Goal: Information Seeking & Learning: Compare options

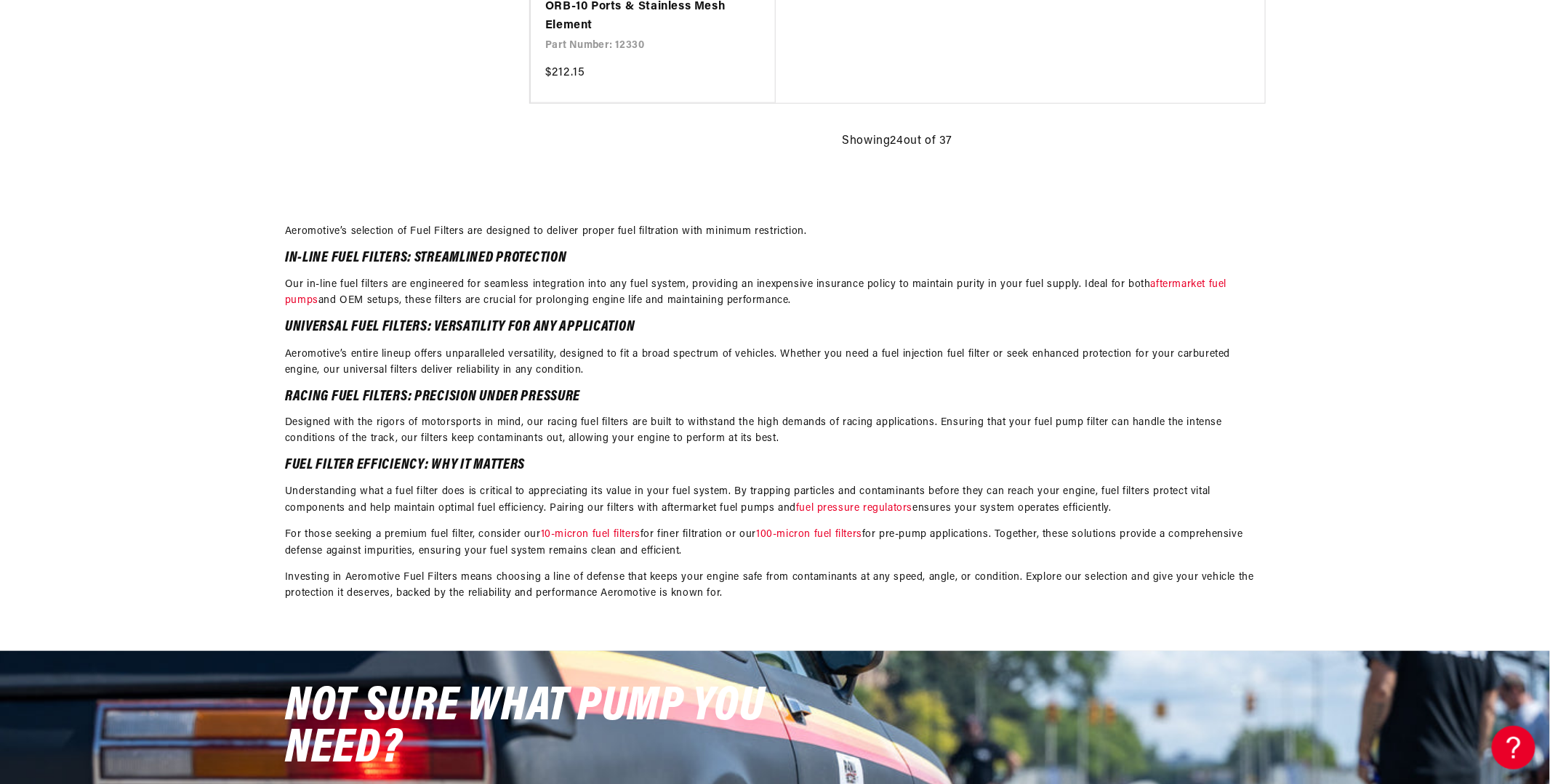
scroll to position [3706, 0]
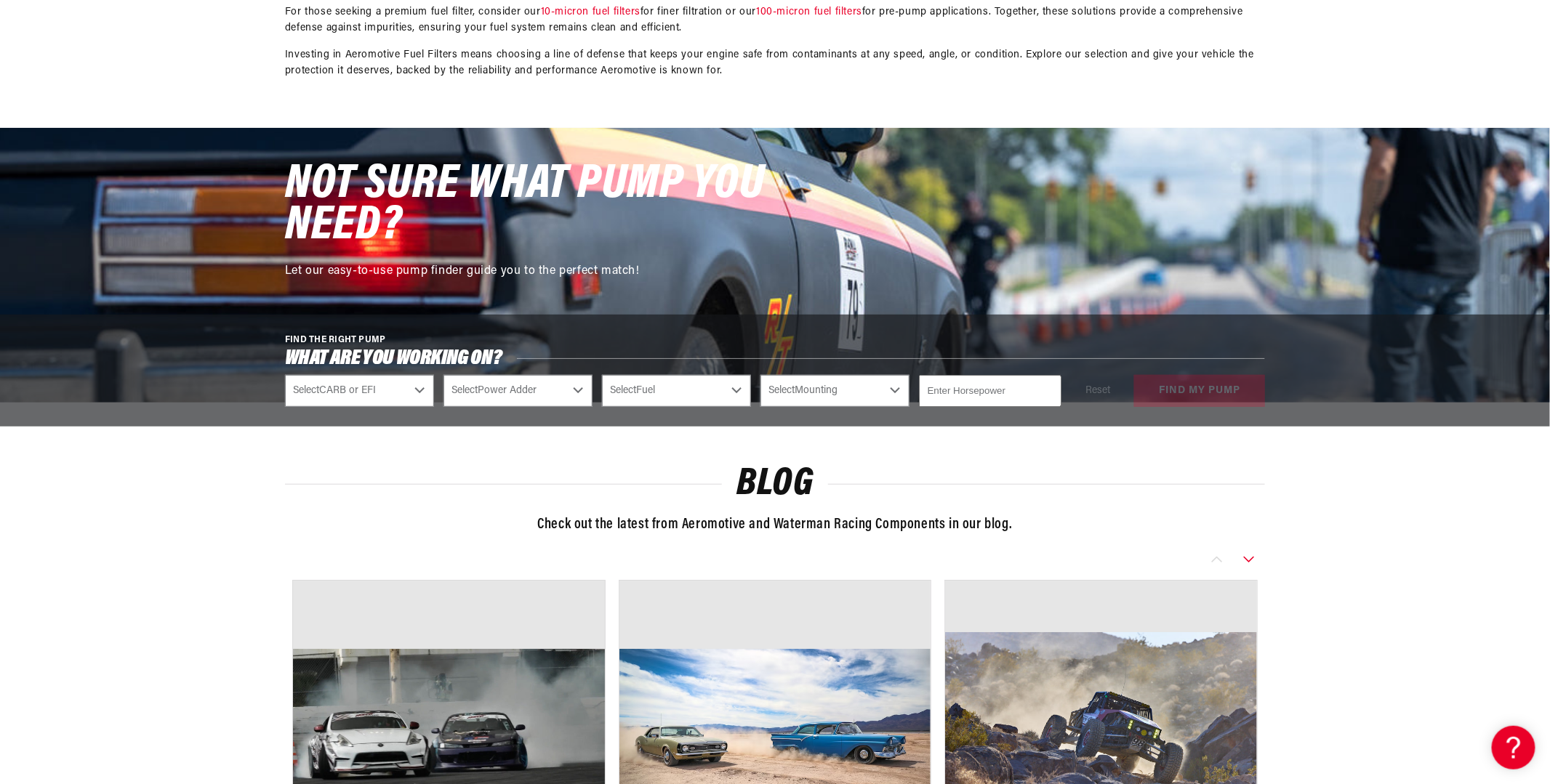
scroll to position [5742, 0]
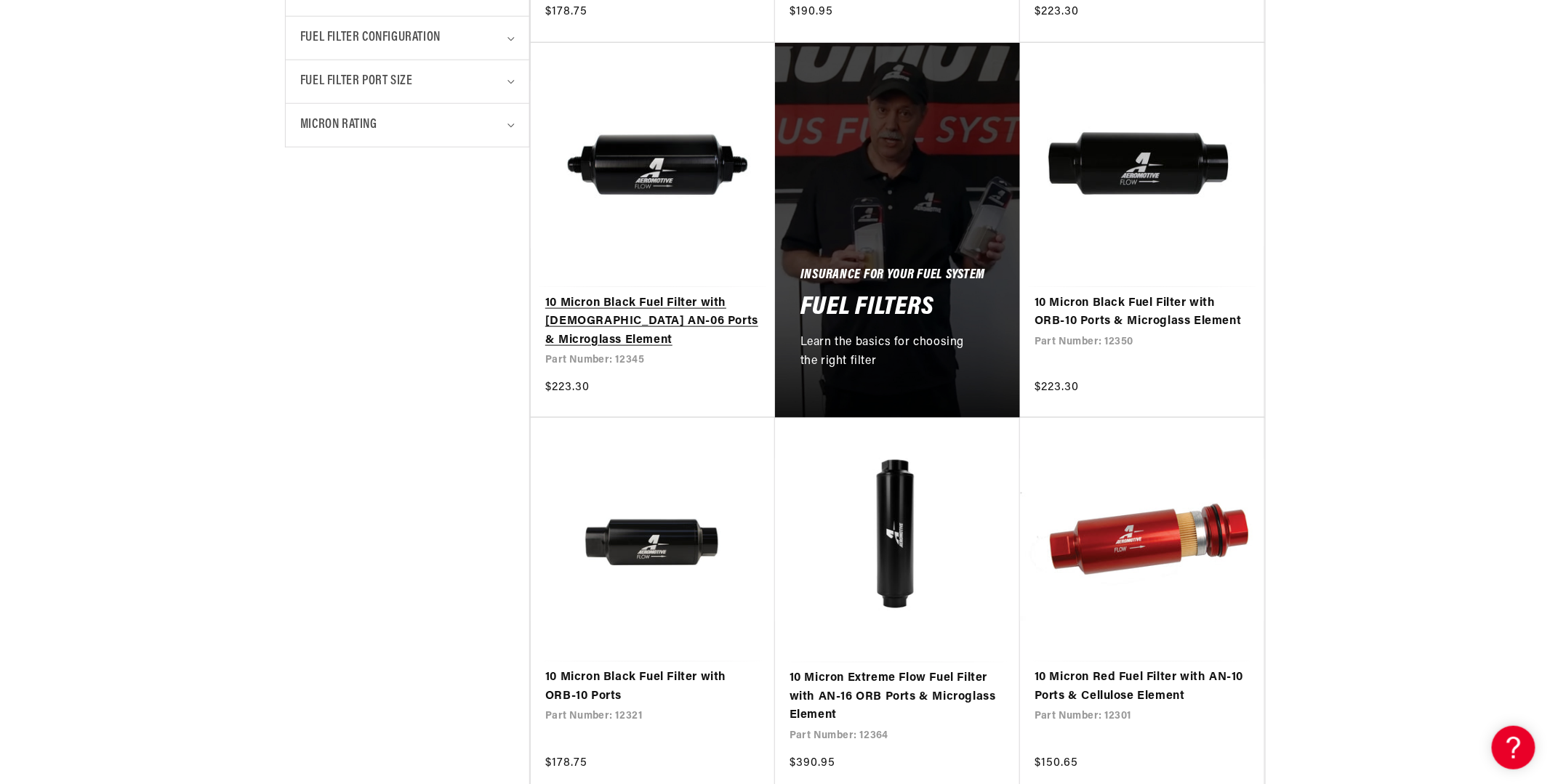
scroll to position [727, 0]
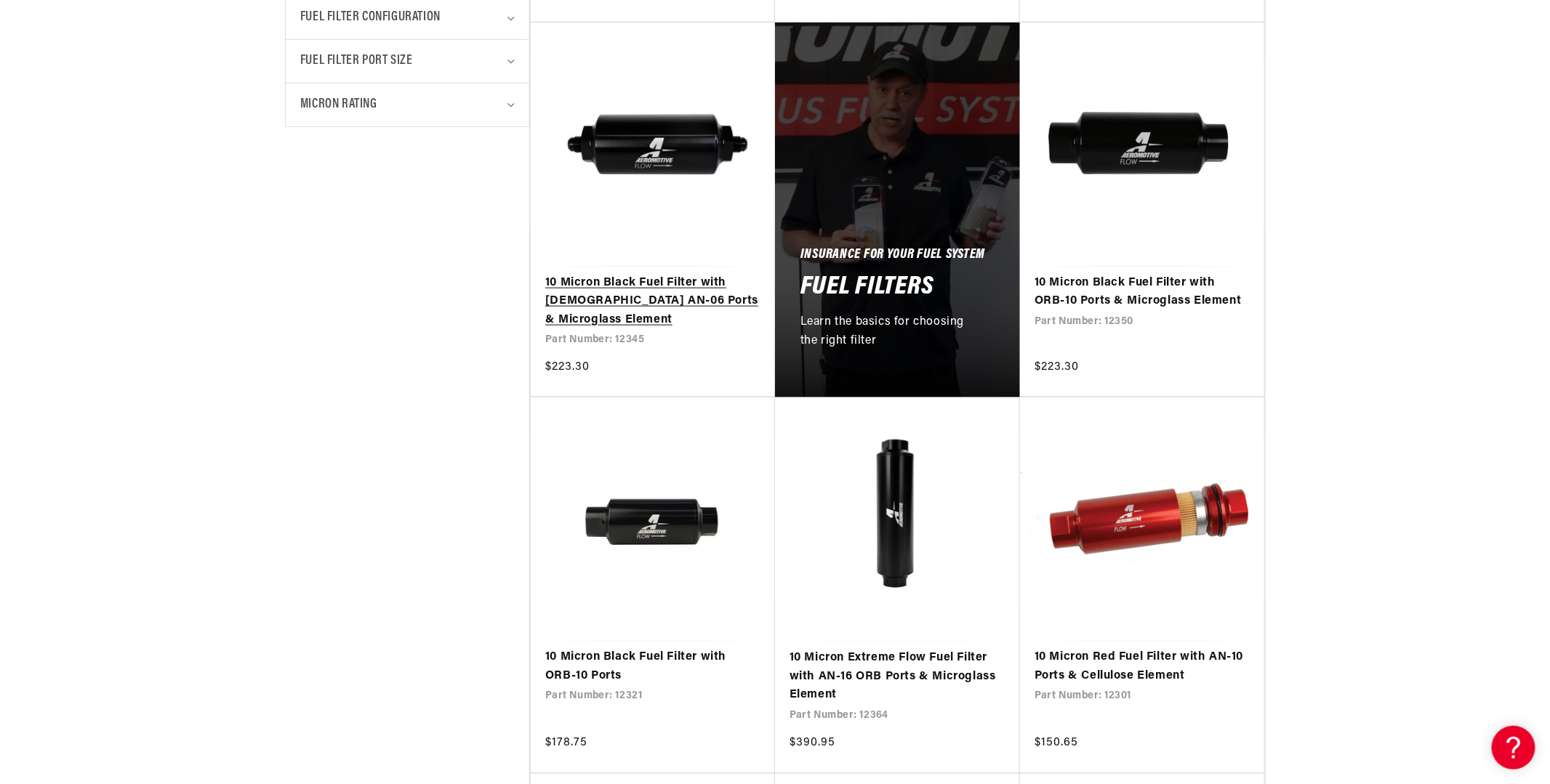
click at [575, 330] on link "10 Micron Black Fuel Filter with Male AN-06 Ports & Microglass Element" at bounding box center [653, 302] width 216 height 56
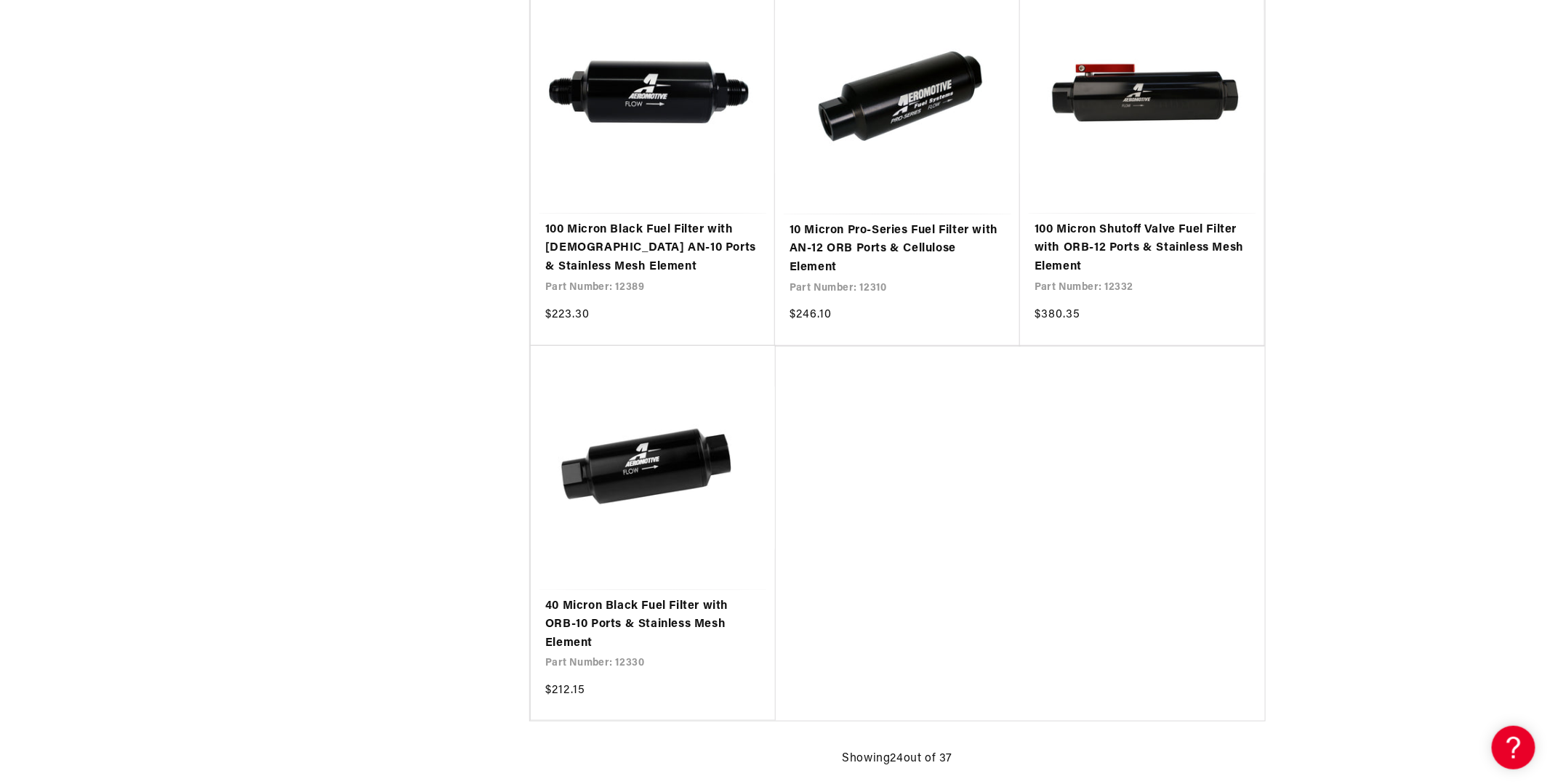
scroll to position [3053, 0]
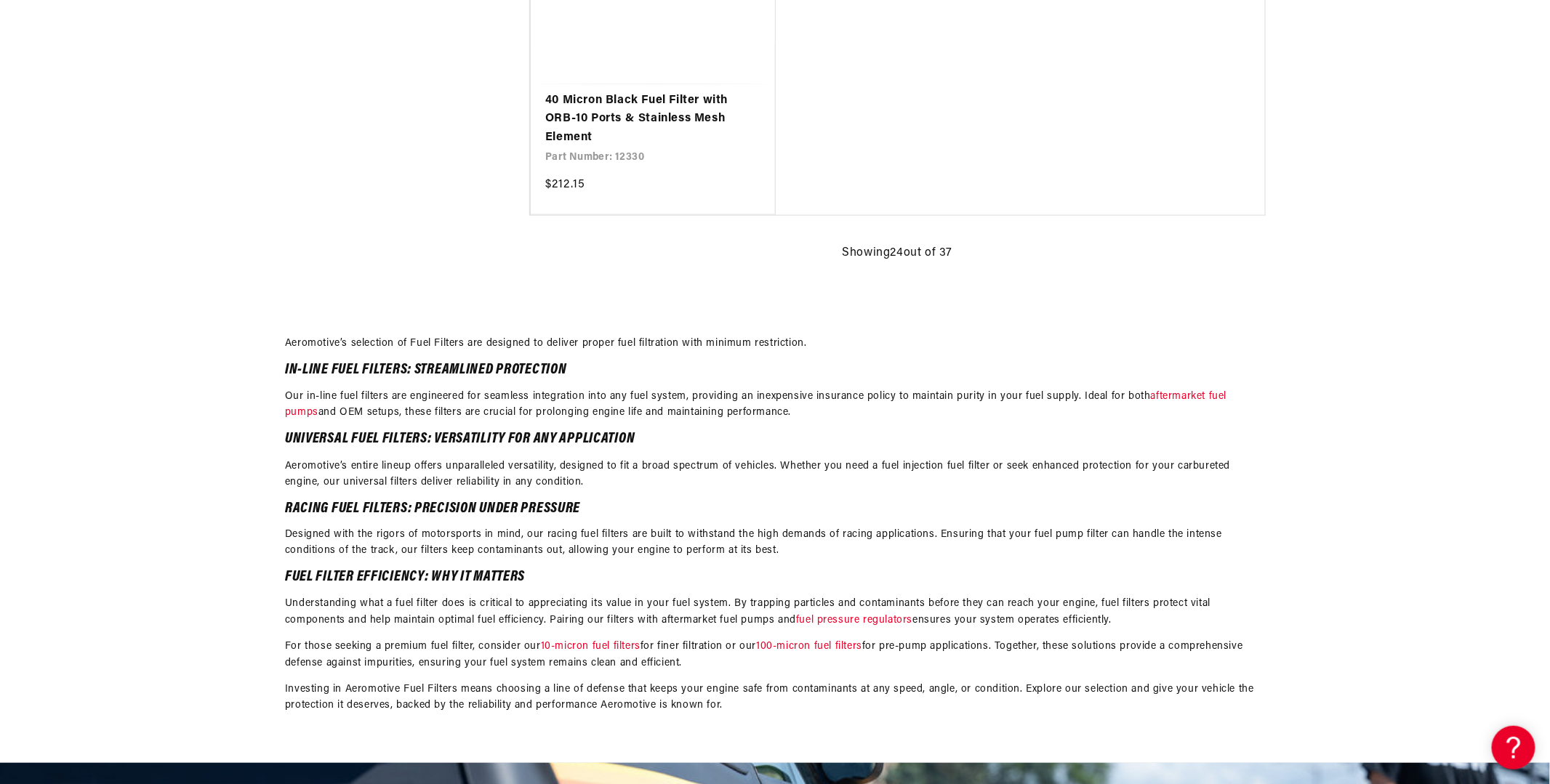
scroll to position [3561, 0]
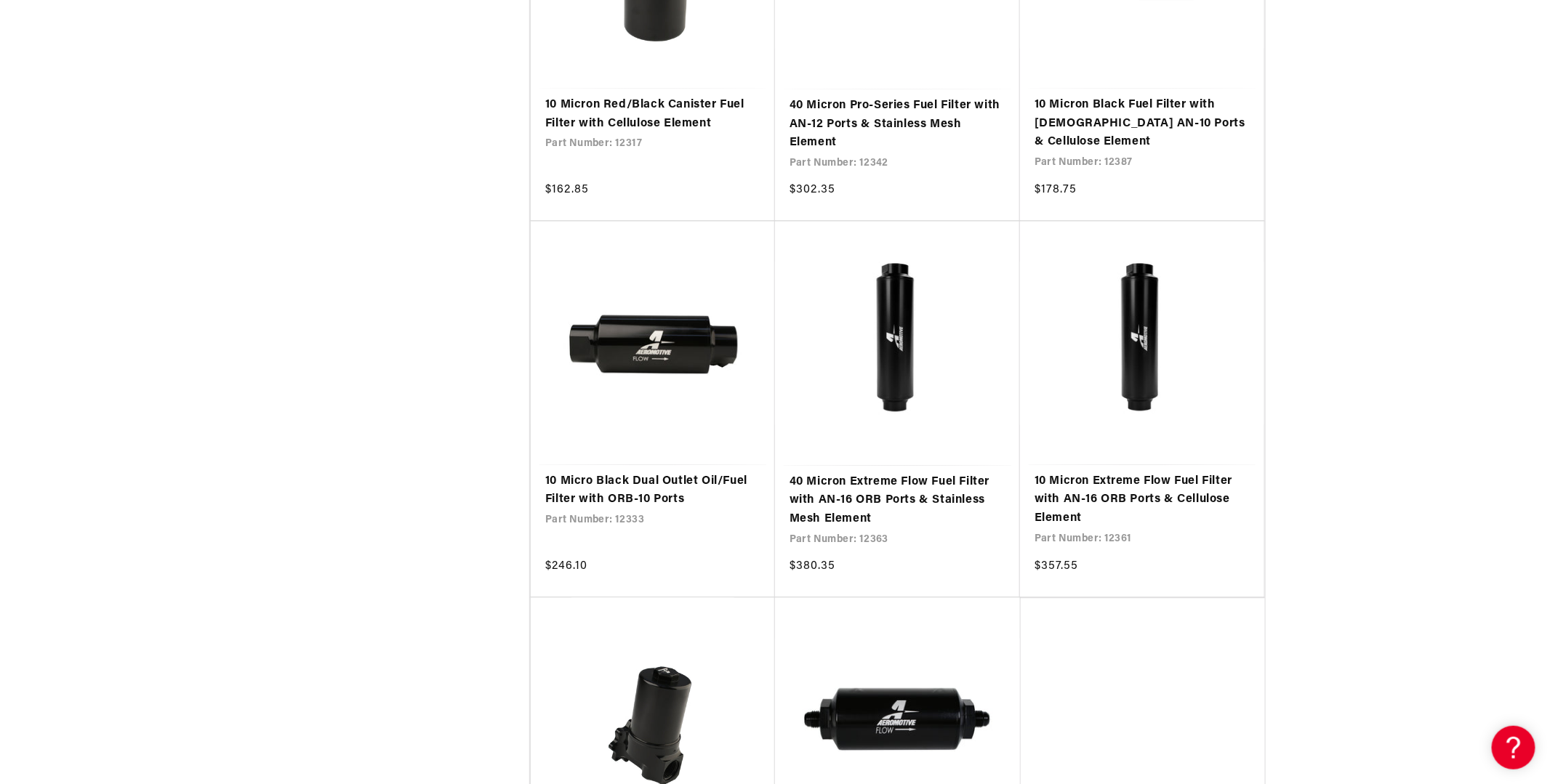
scroll to position [4361, 0]
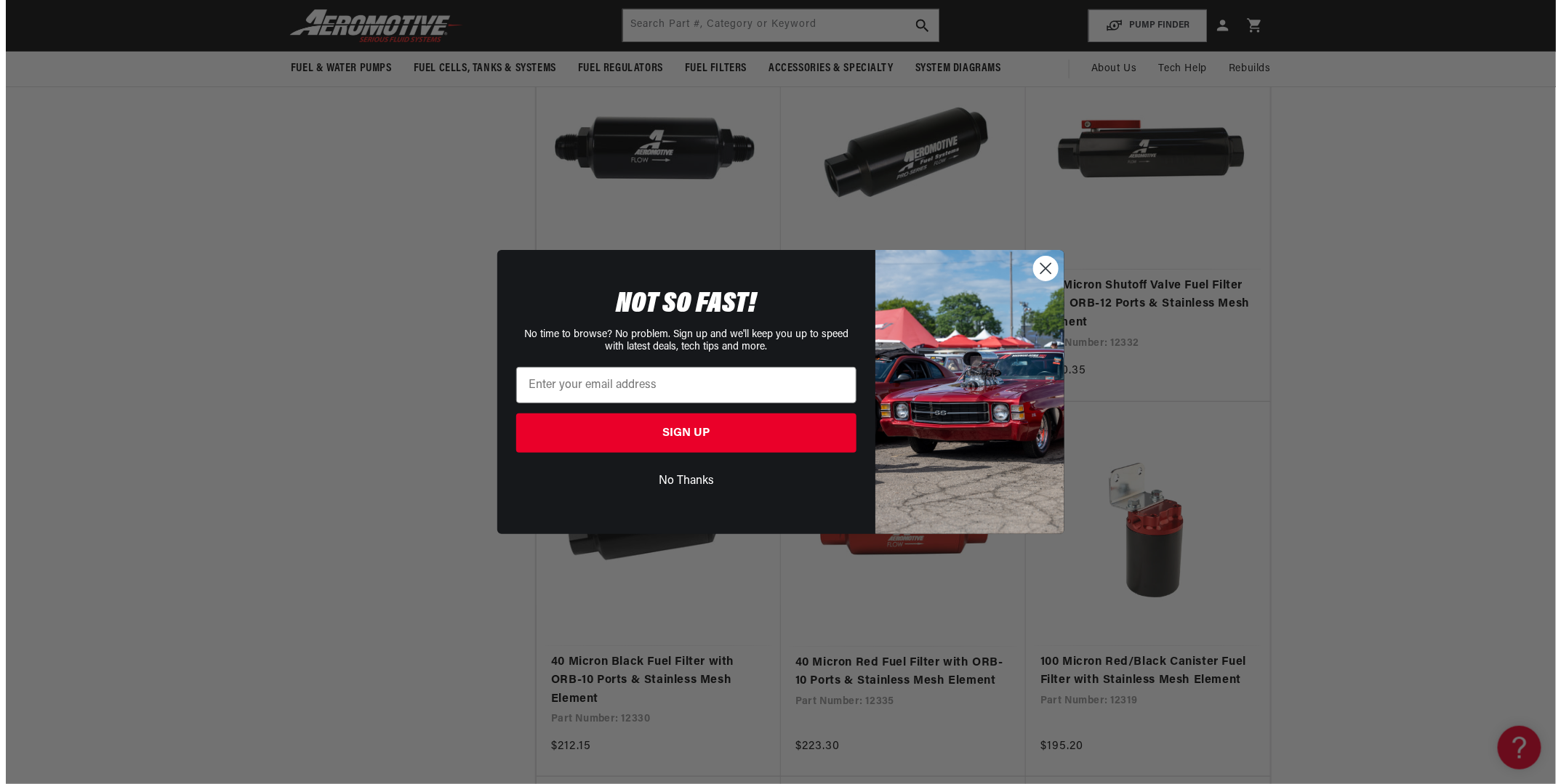
scroll to position [2689, 0]
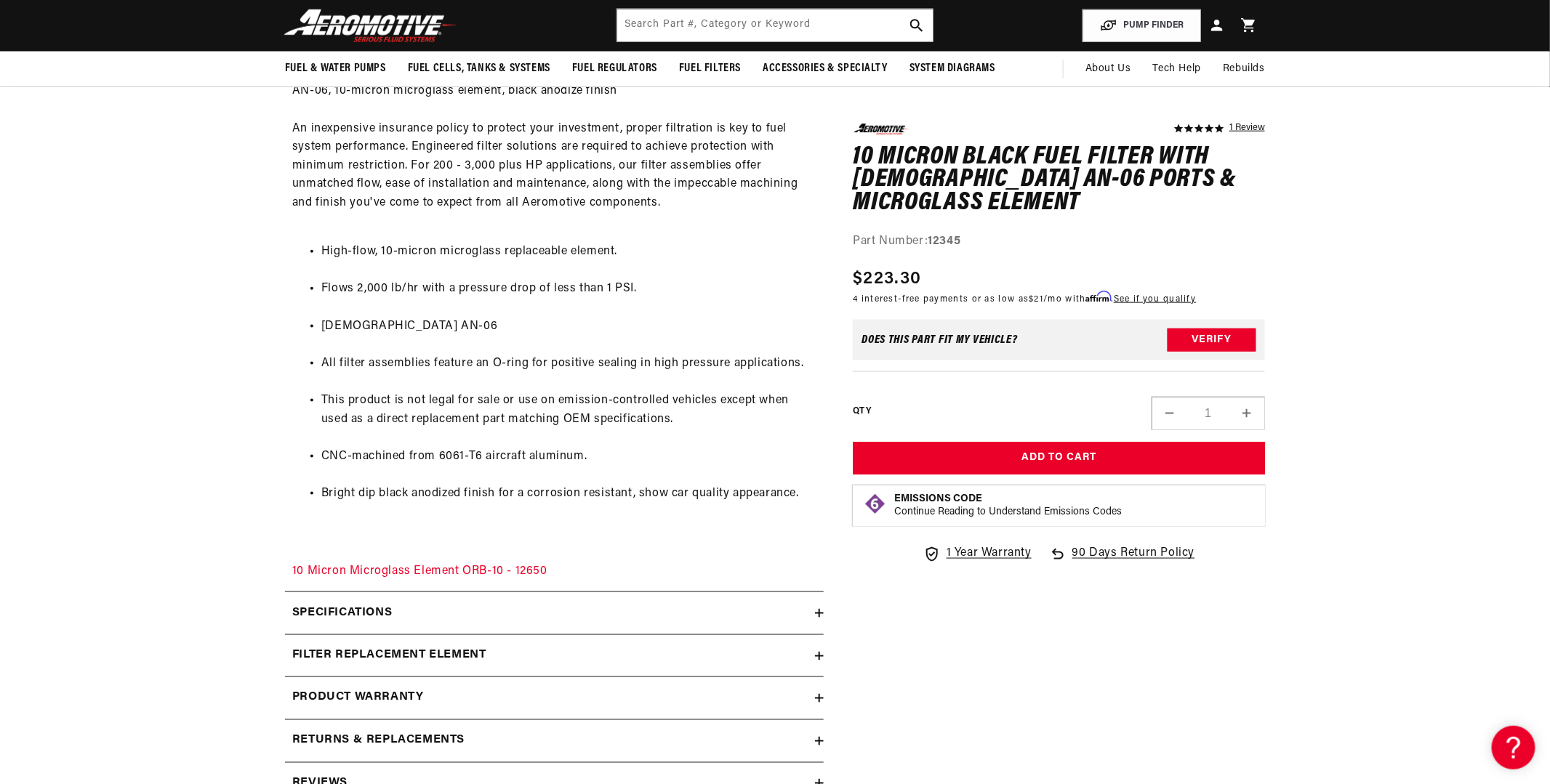
scroll to position [509, 0]
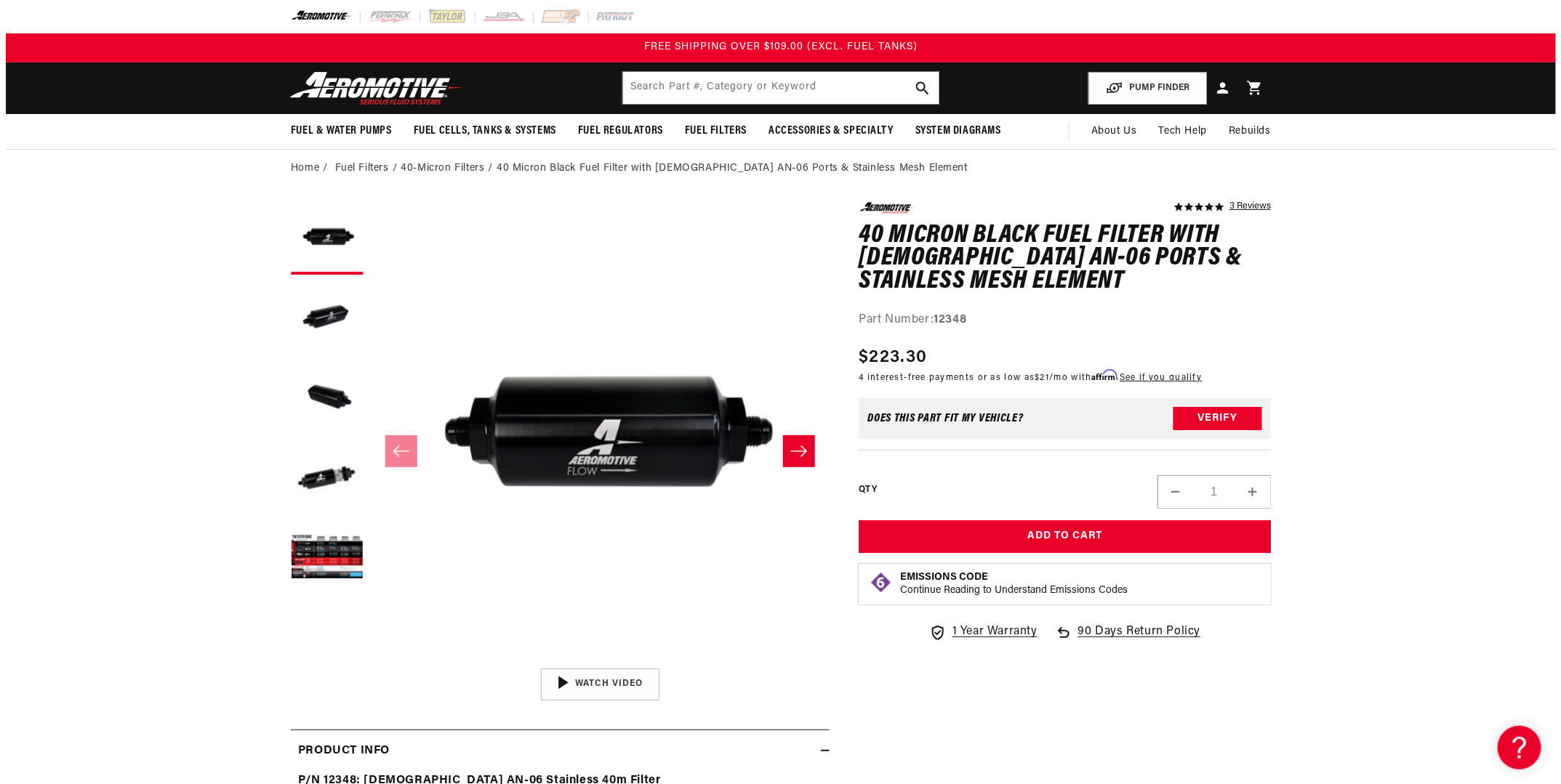
scroll to position [145, 0]
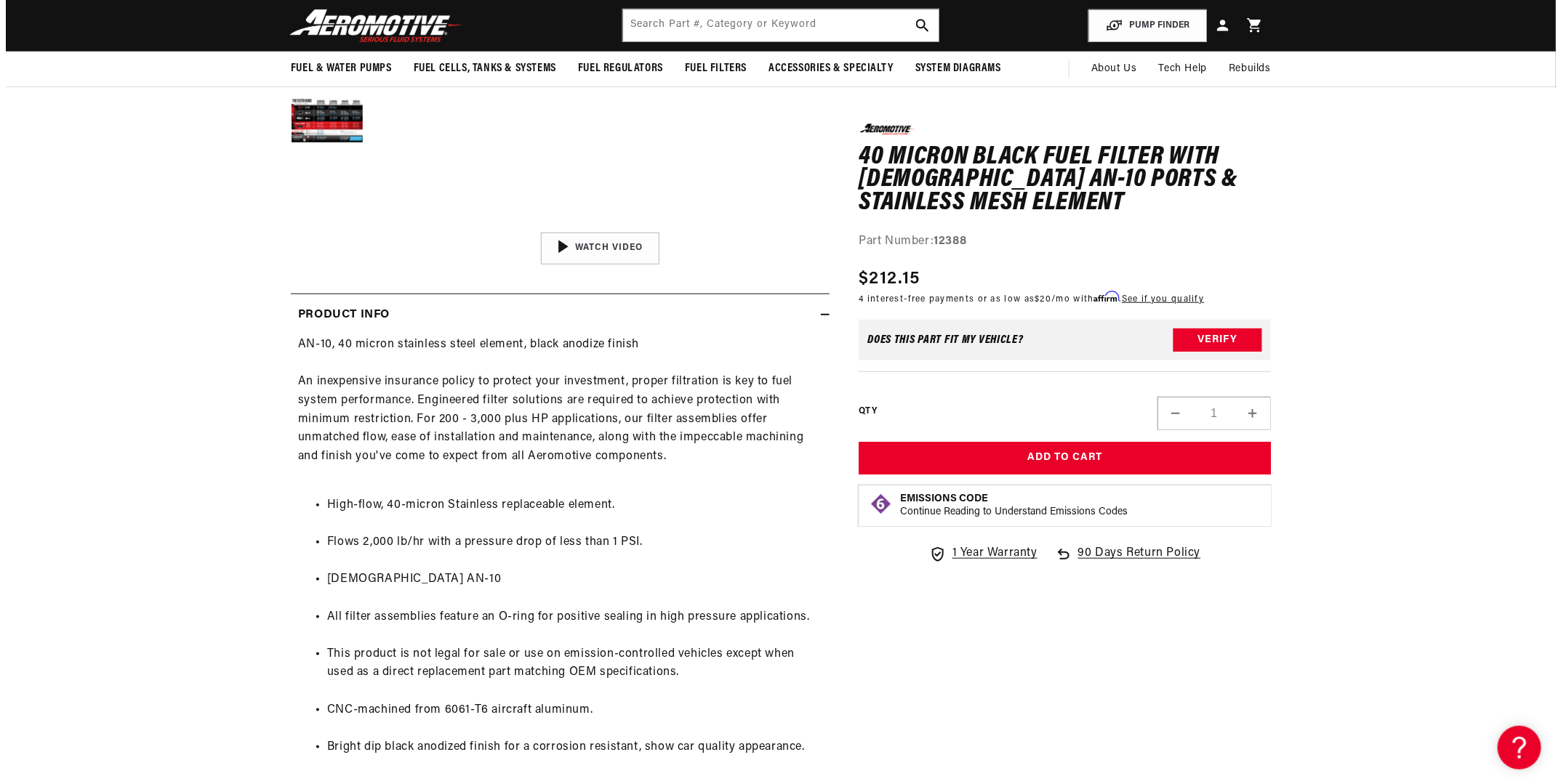
scroll to position [73, 0]
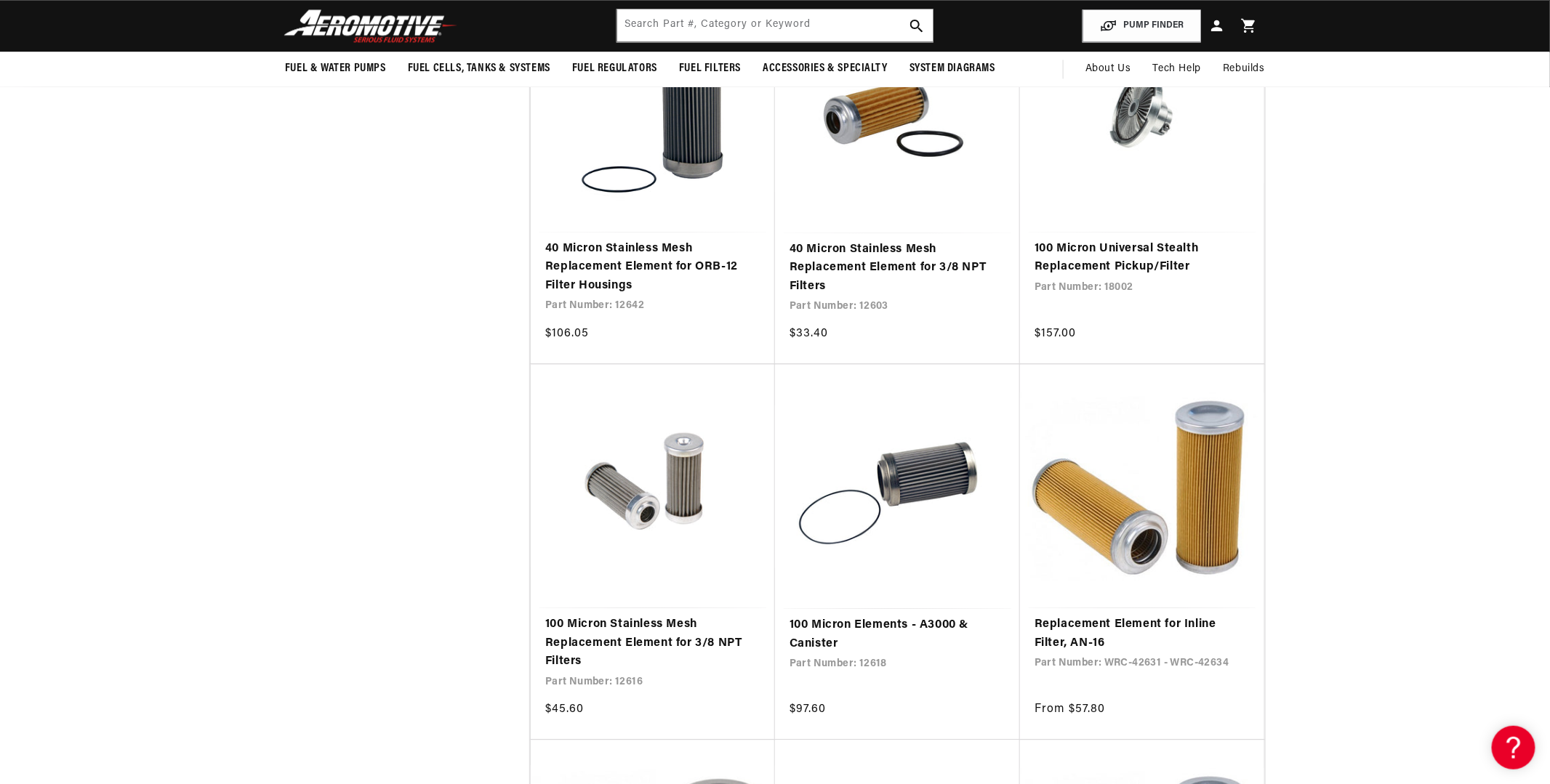
scroll to position [1381, 0]
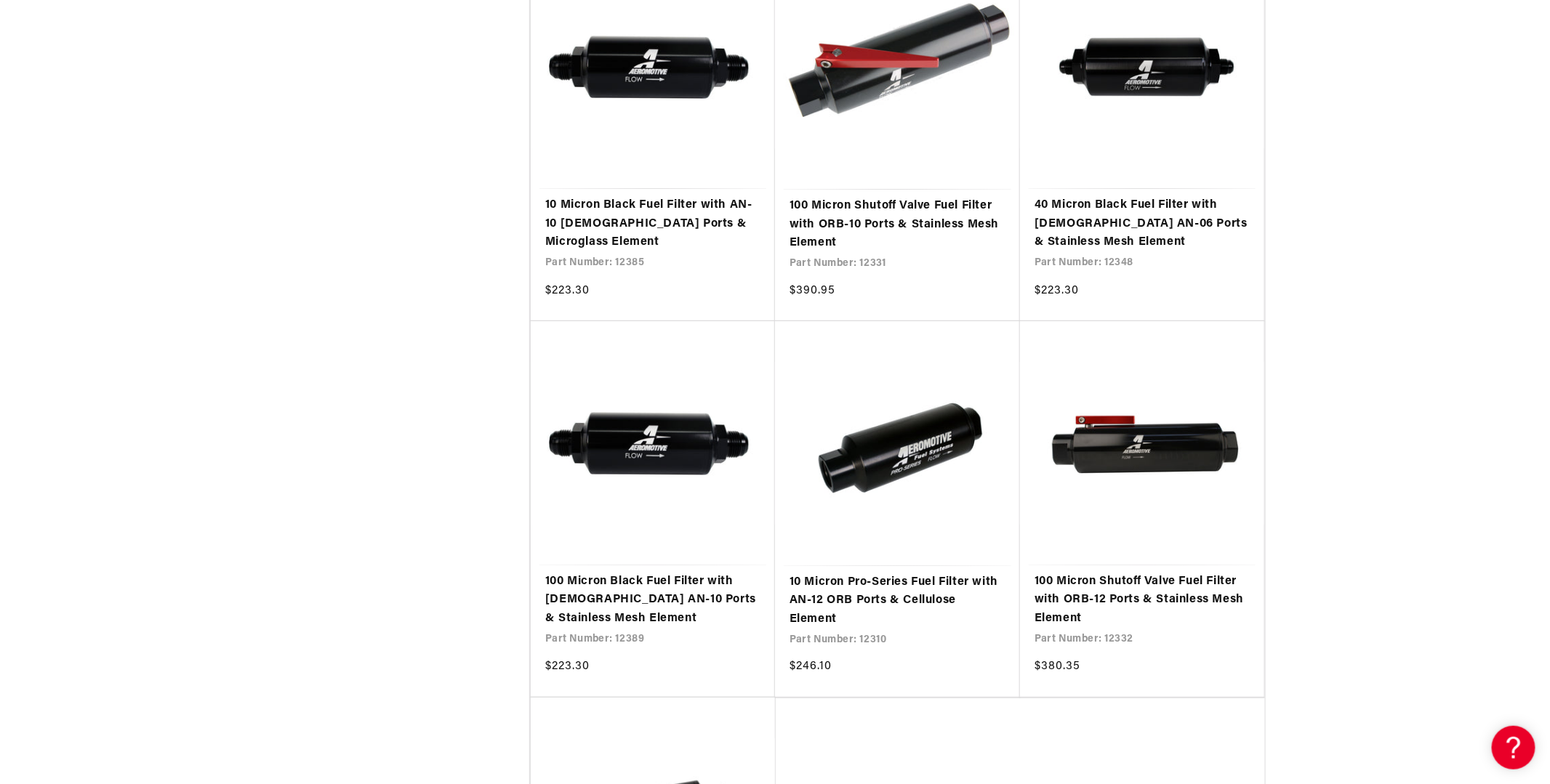
scroll to position [2762, 0]
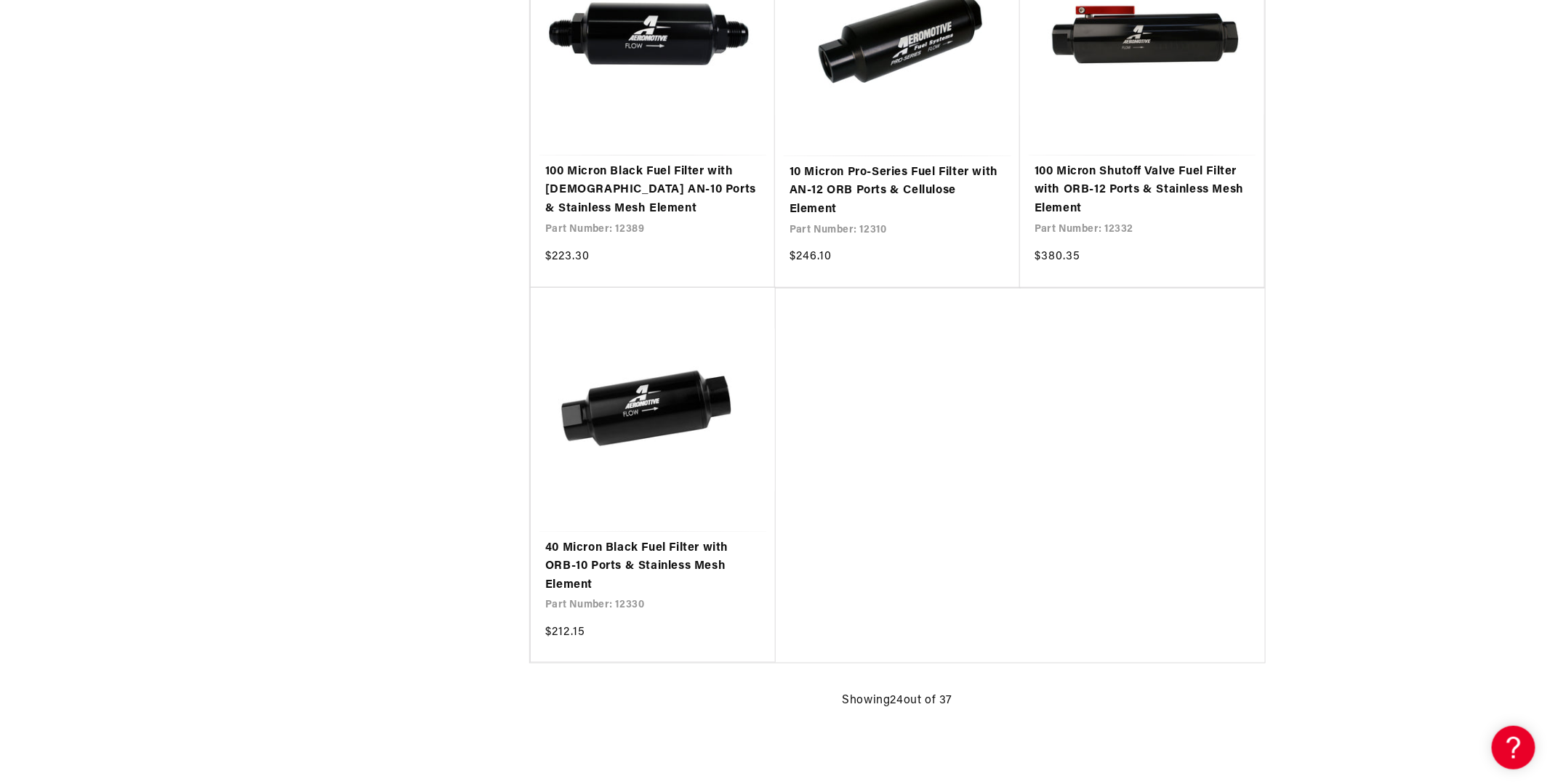
scroll to position [3125, 0]
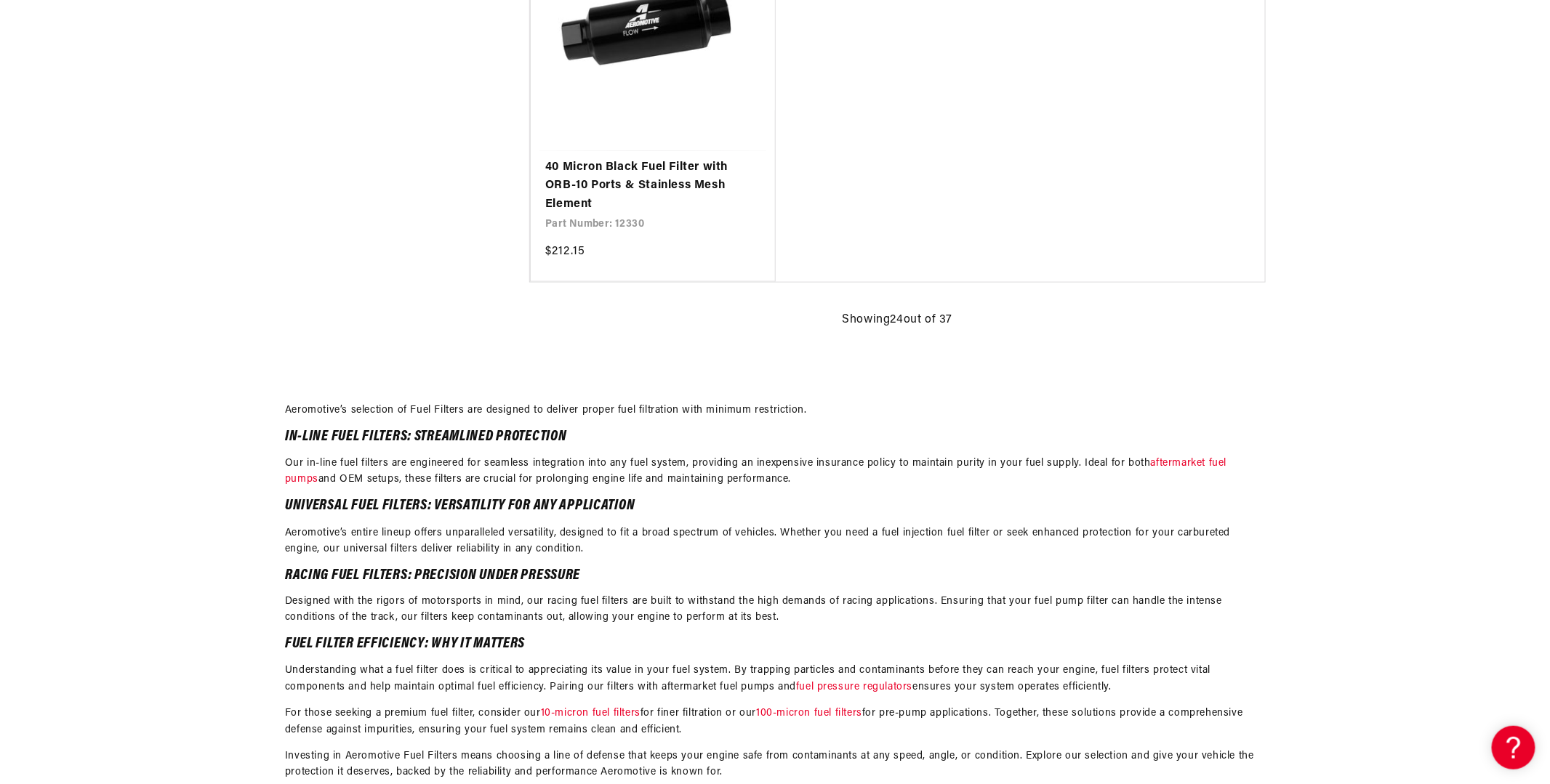
scroll to position [3561, 0]
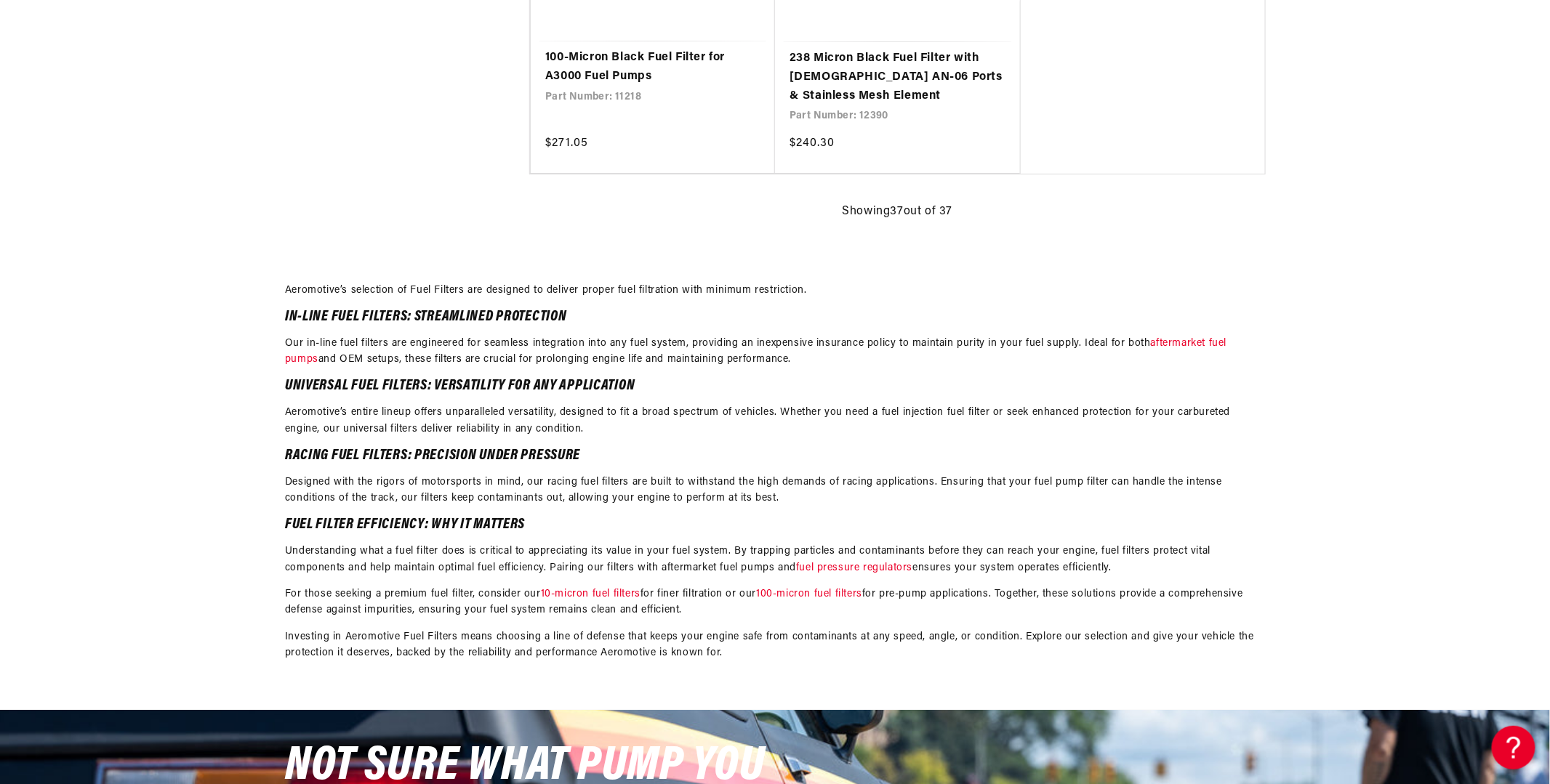
scroll to position [5161, 0]
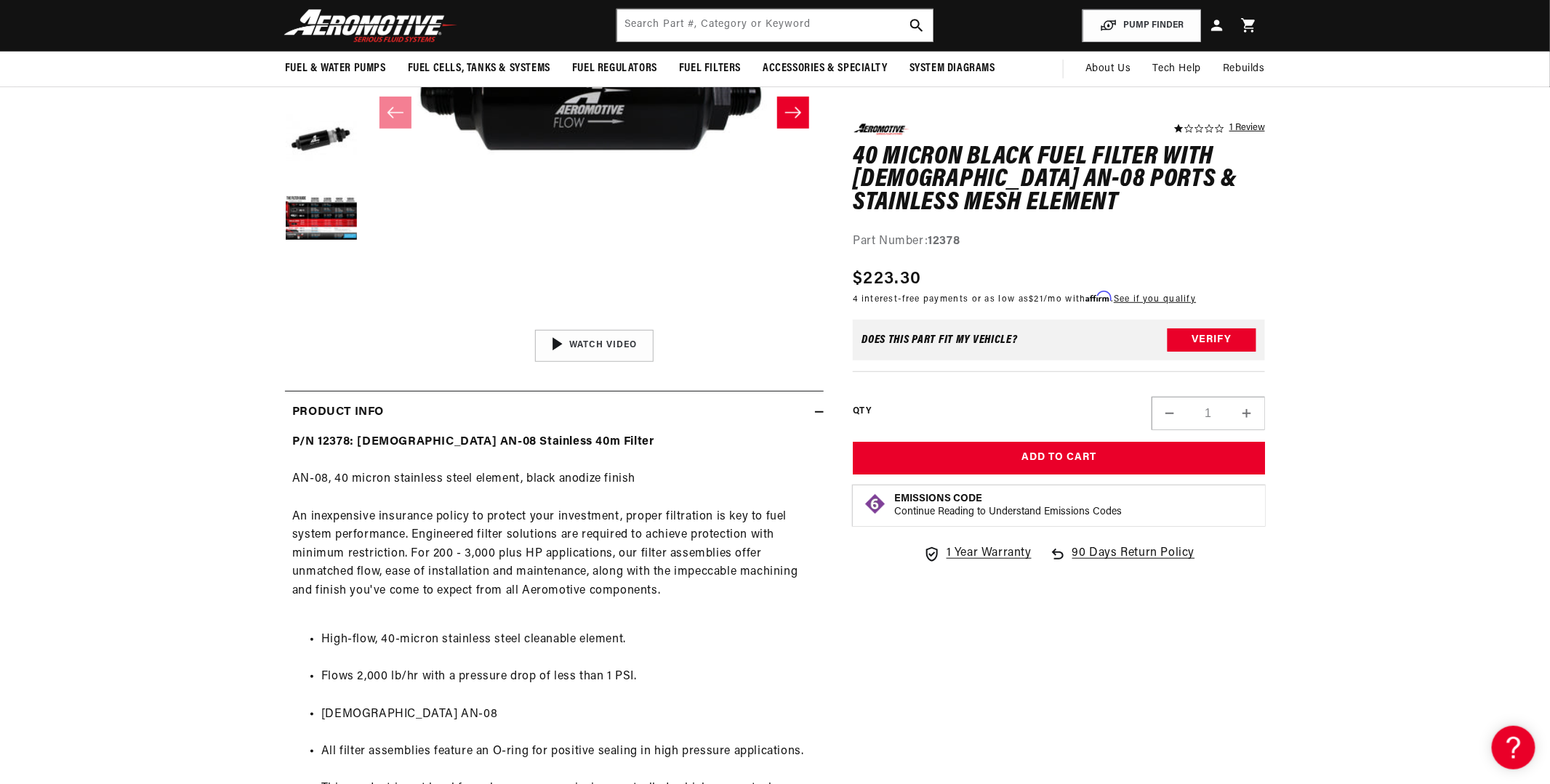
scroll to position [291, 0]
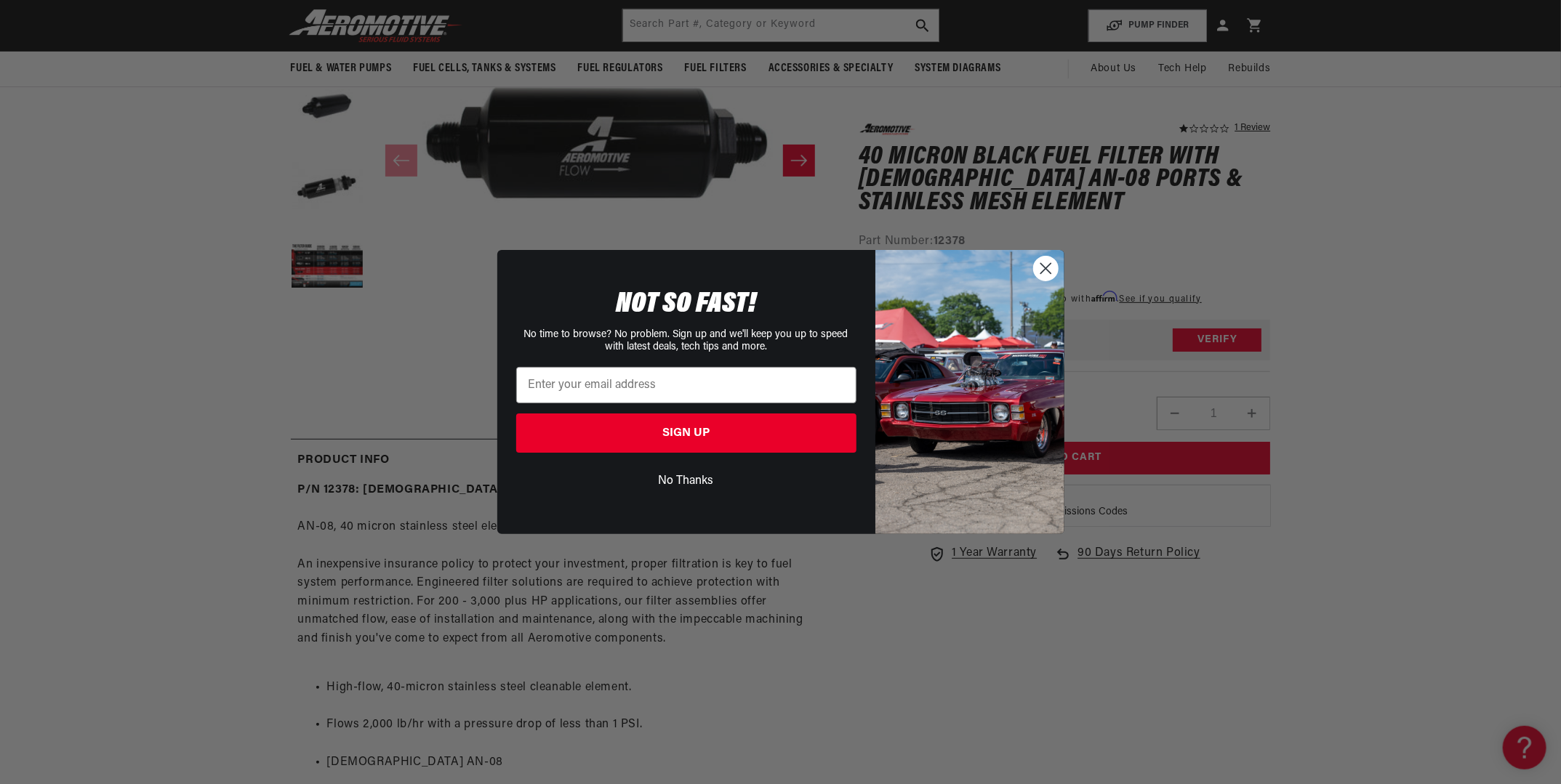
click at [1040, 266] on circle "Close dialog" at bounding box center [1045, 269] width 24 height 24
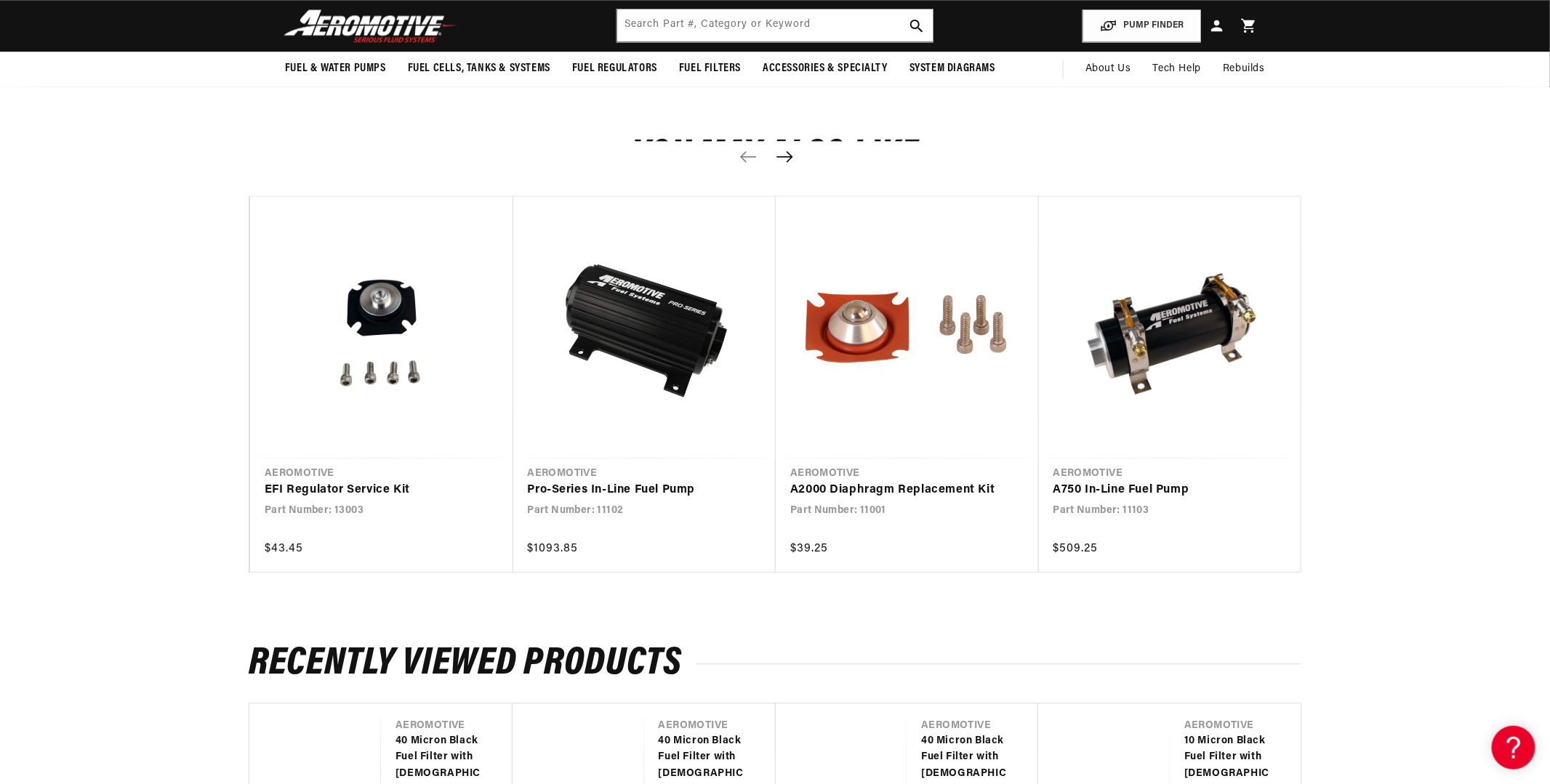
scroll to position [1381, 0]
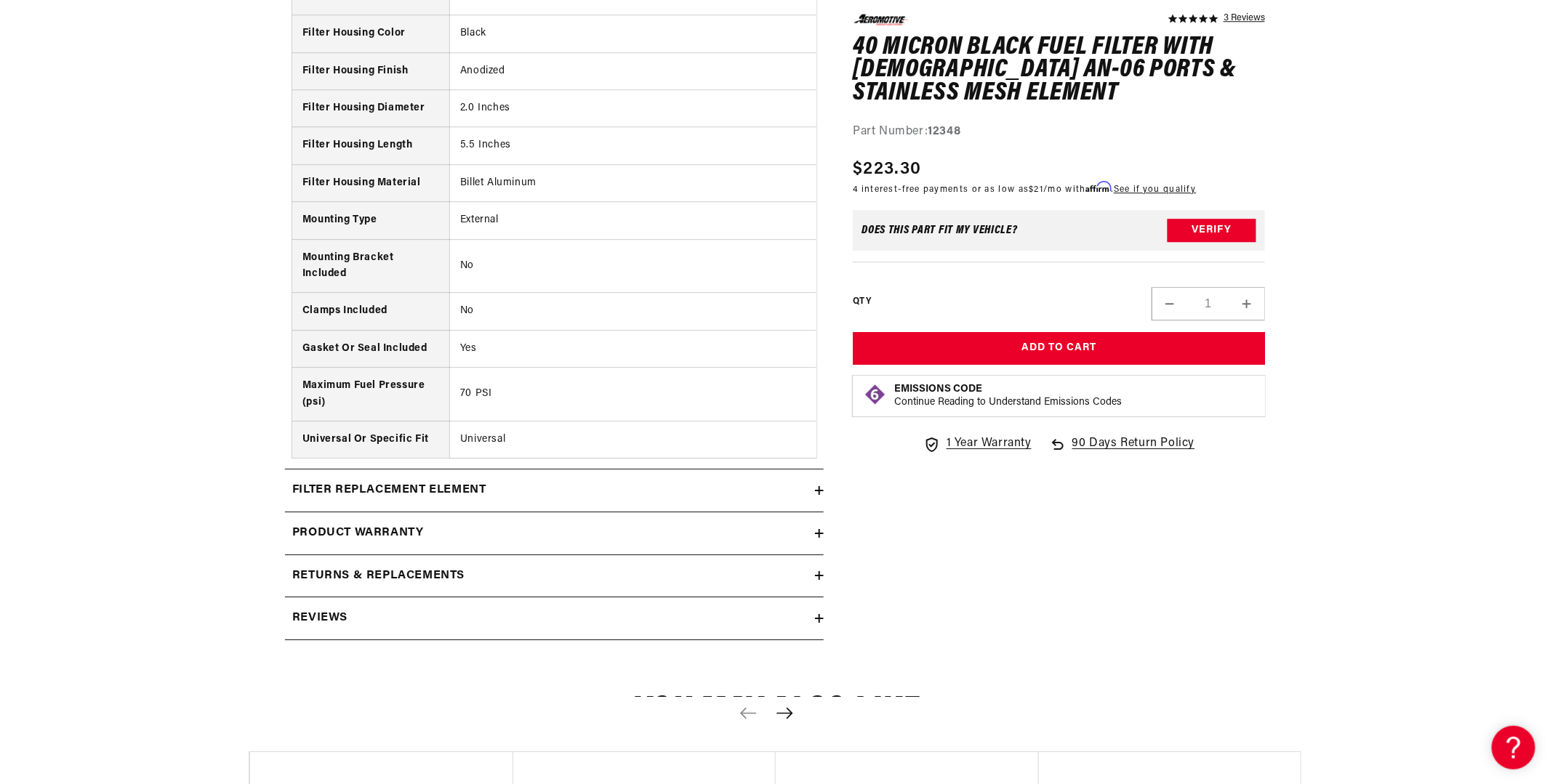
scroll to position [2108, 0]
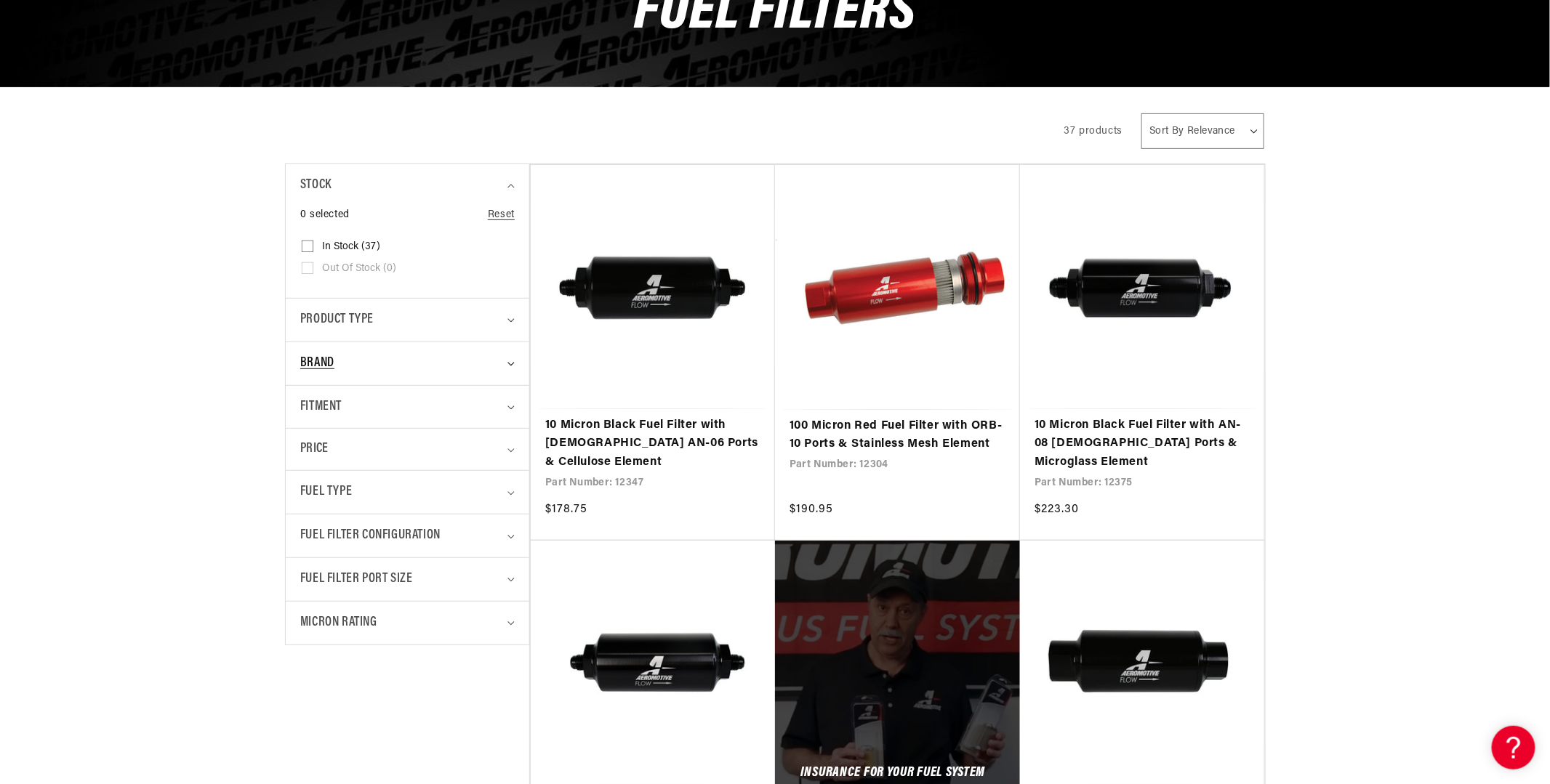
scroll to position [291, 0]
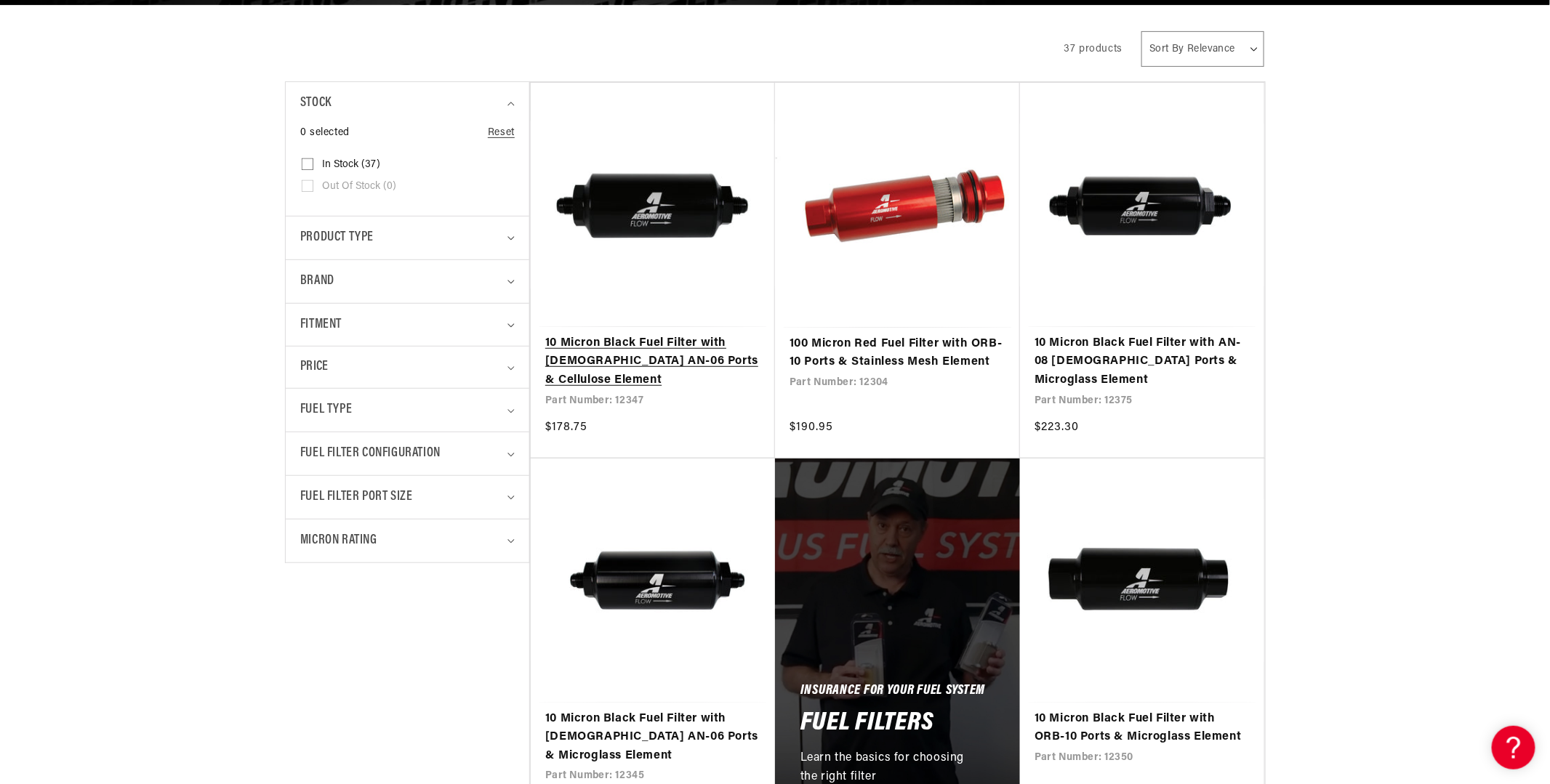
click at [586, 390] on link "10 Micron Black Fuel Filter with Male AN-06 Ports & Cellulose Element" at bounding box center [653, 362] width 216 height 56
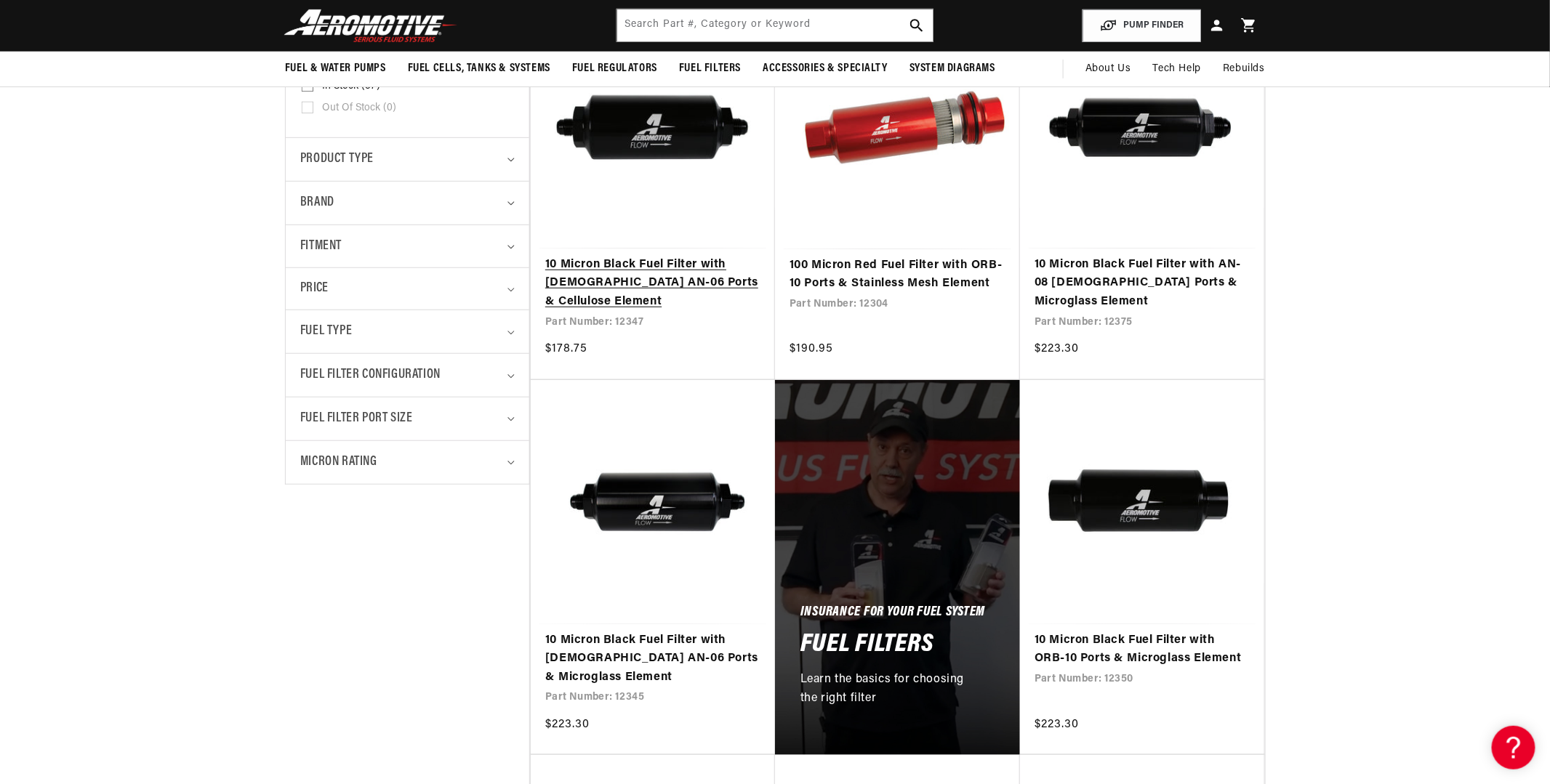
scroll to position [218, 0]
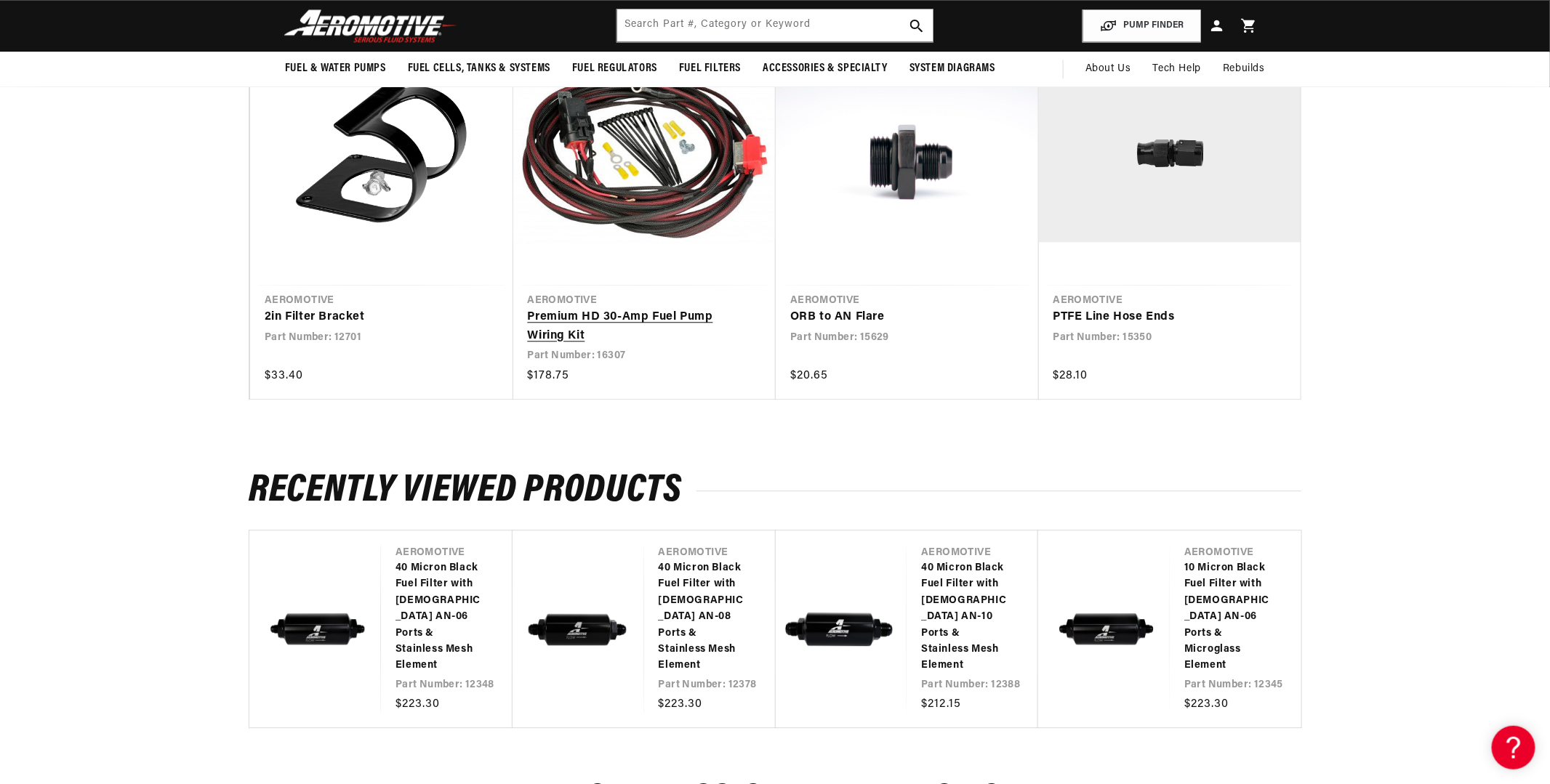
scroll to position [1599, 0]
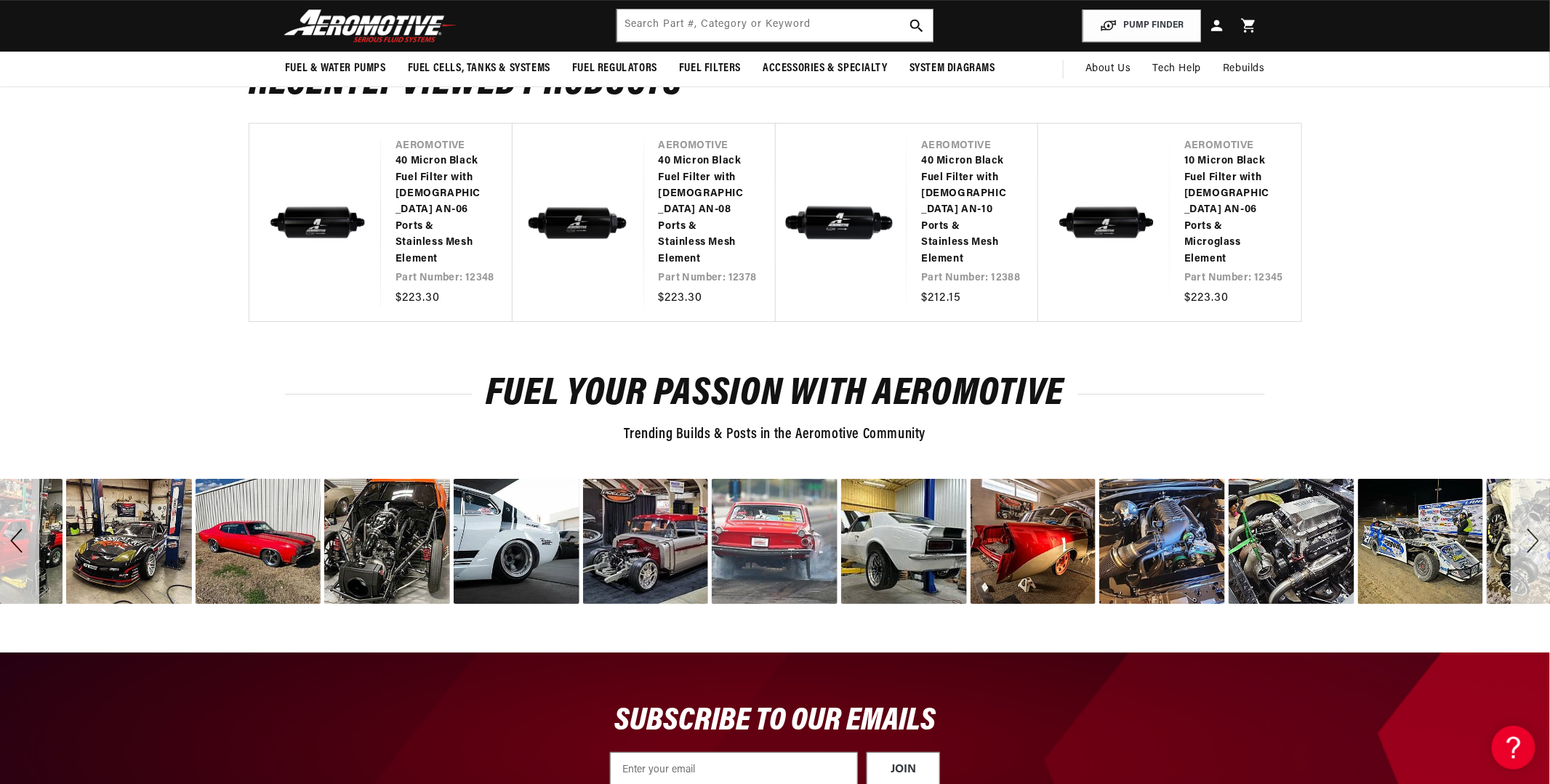
scroll to position [2326, 0]
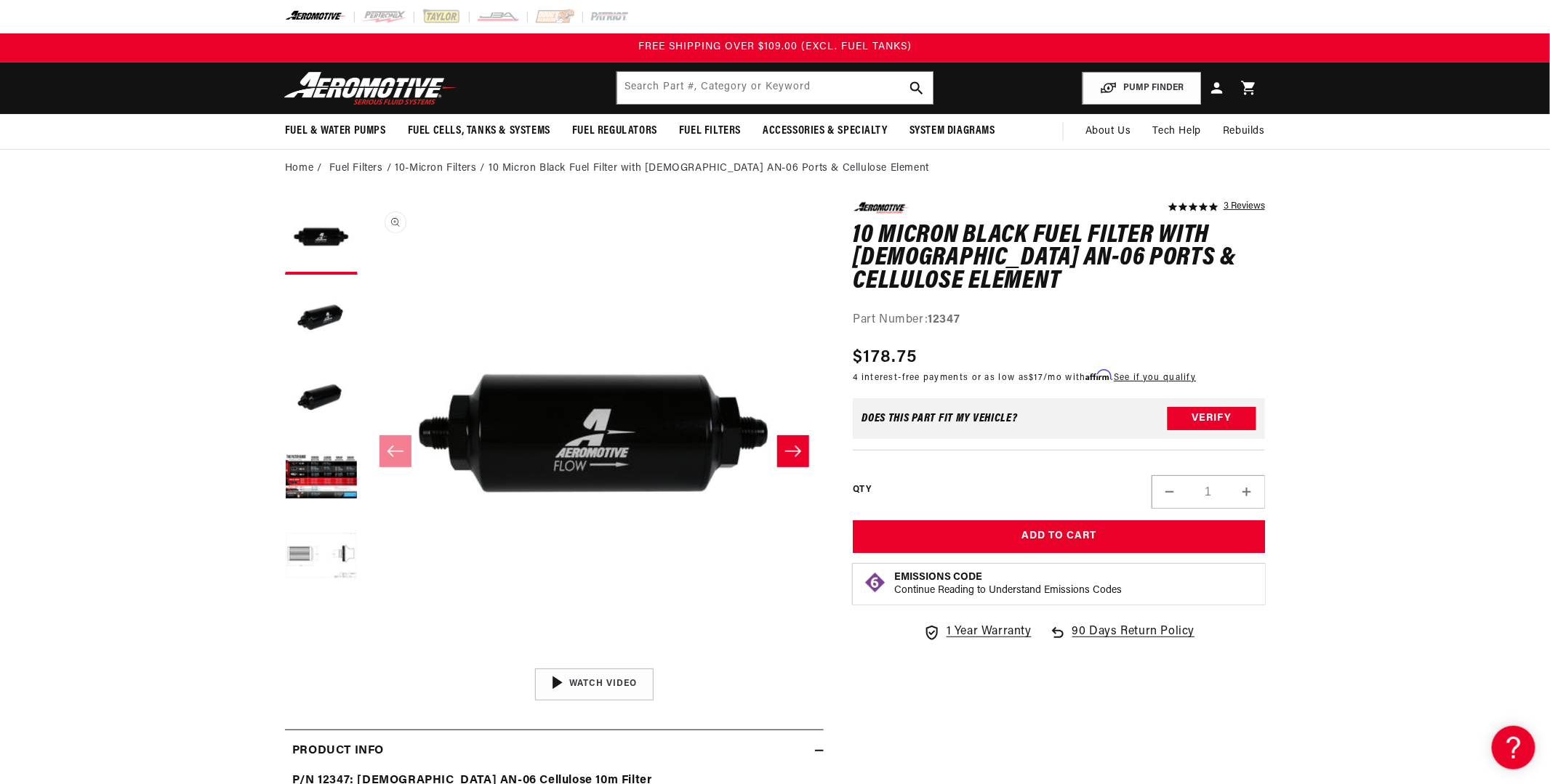
click at [365, 662] on button "Open media 1 in modal" at bounding box center [365, 662] width 0 height 0
